Goal: Information Seeking & Learning: Understand process/instructions

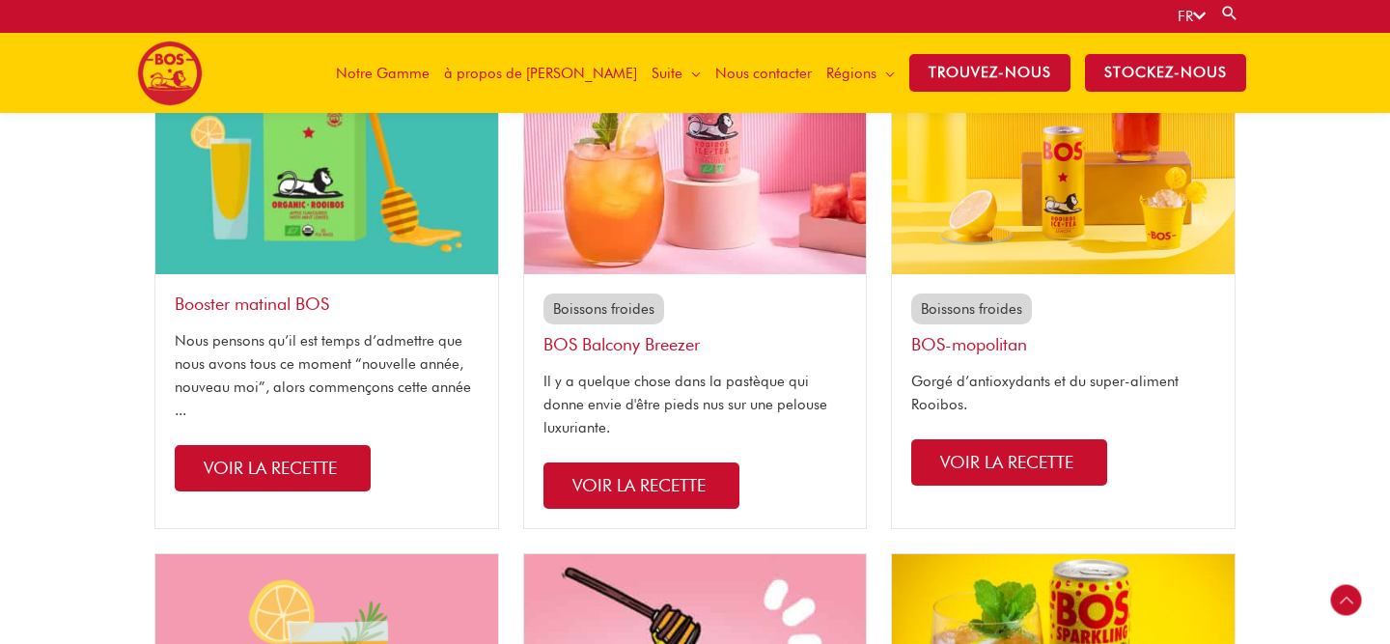
scroll to position [517, 0]
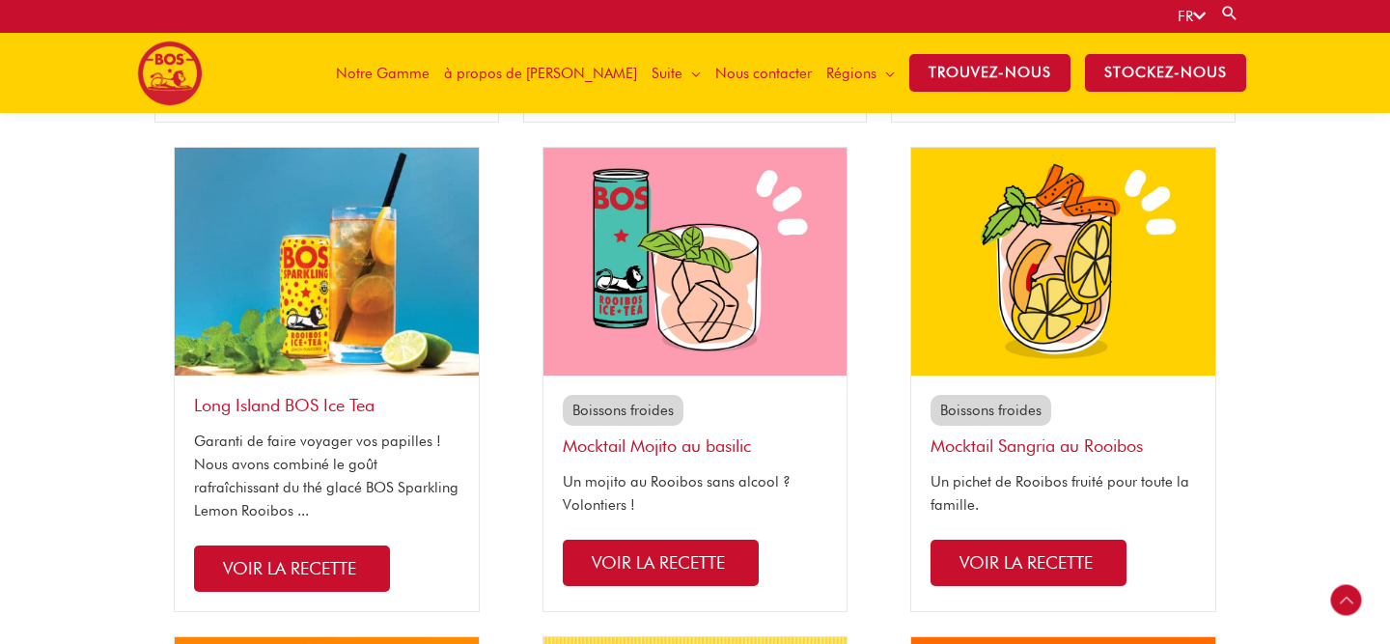
scroll to position [1465, 0]
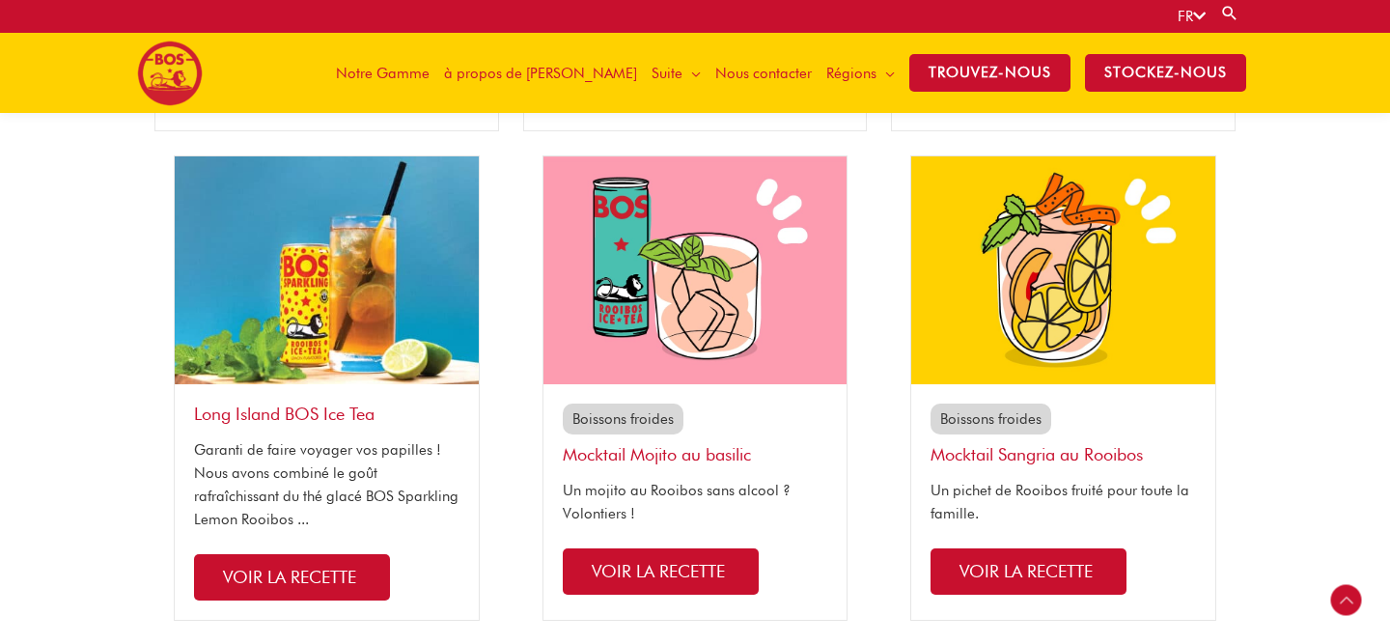
click at [1040, 367] on img at bounding box center [1063, 270] width 304 height 228
click at [1022, 582] on link "Voir la recette" at bounding box center [1029, 571] width 196 height 46
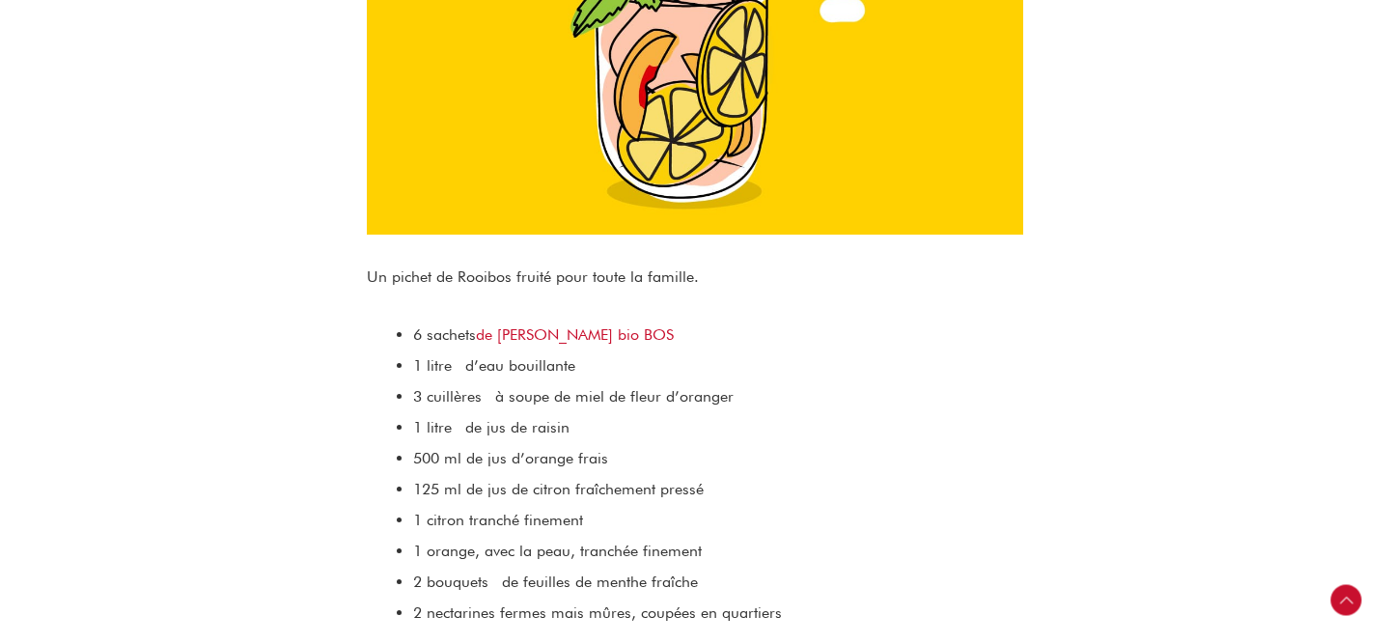
scroll to position [1929, 0]
